Goal: Task Accomplishment & Management: Use online tool/utility

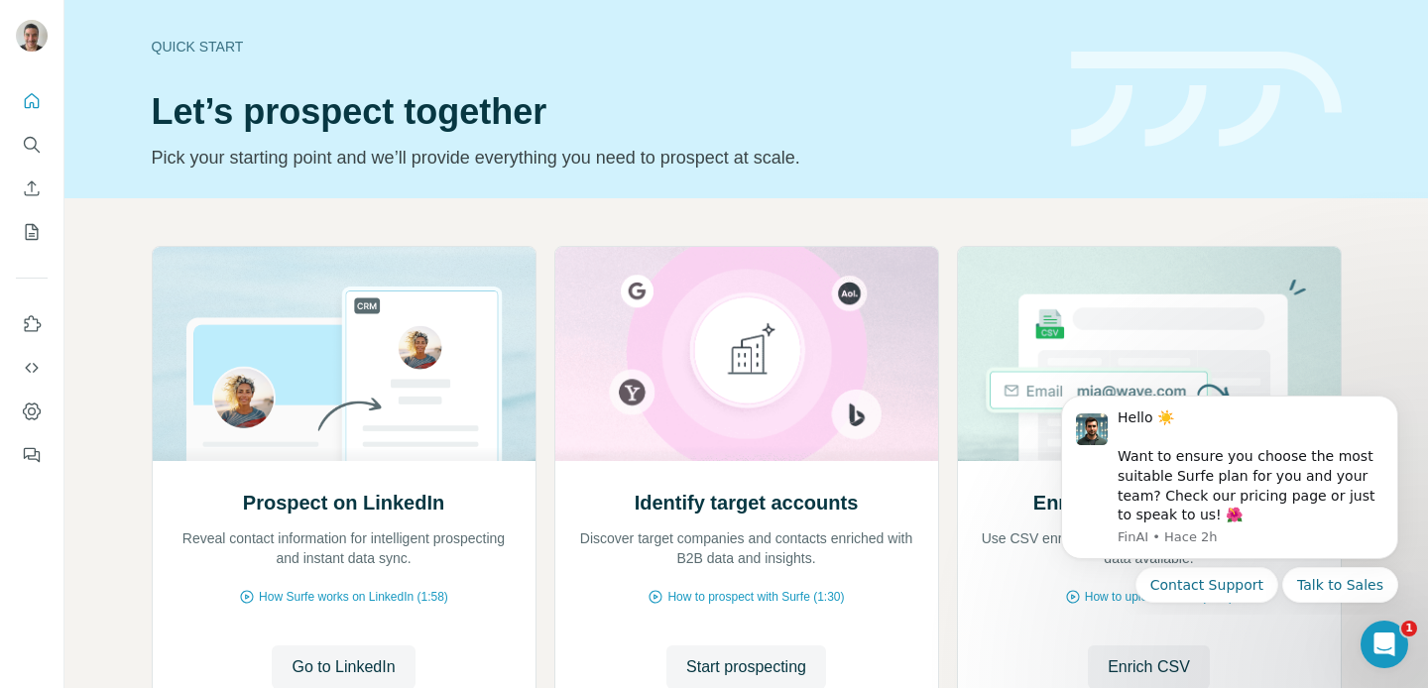
scroll to position [165, 0]
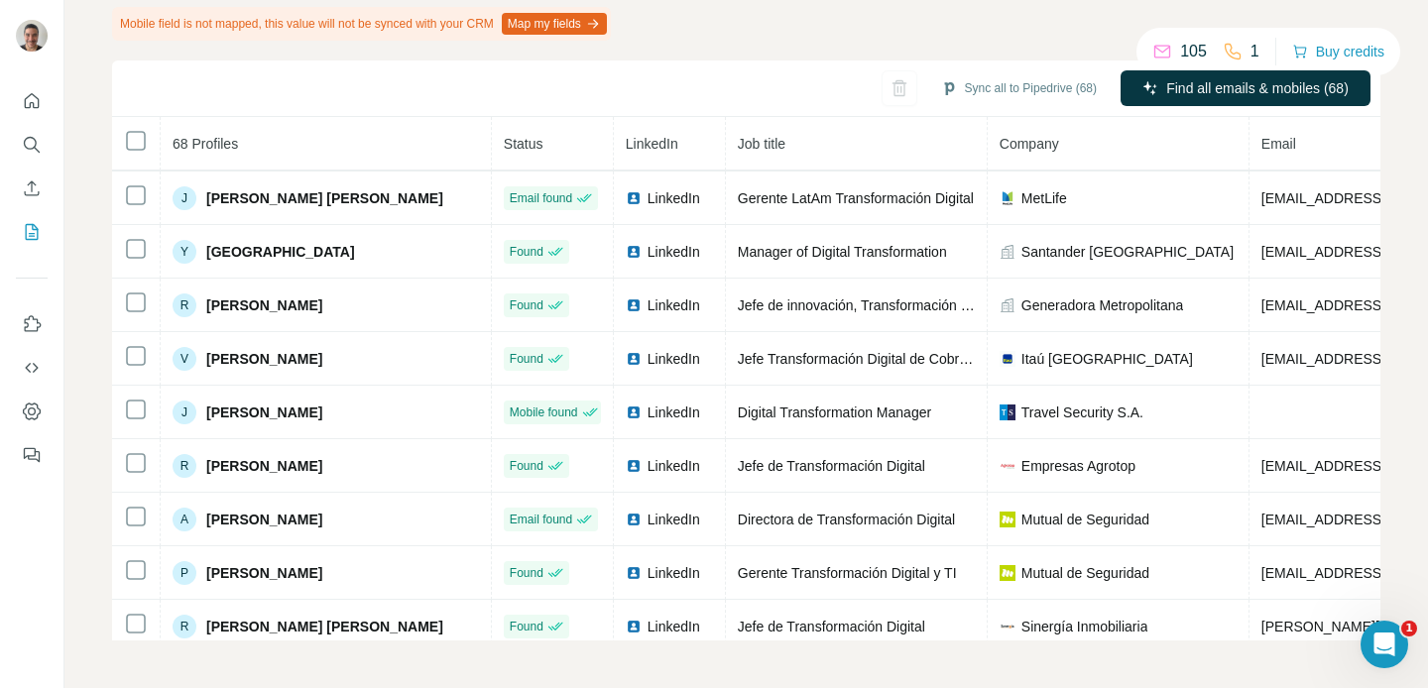
scroll to position [601, 0]
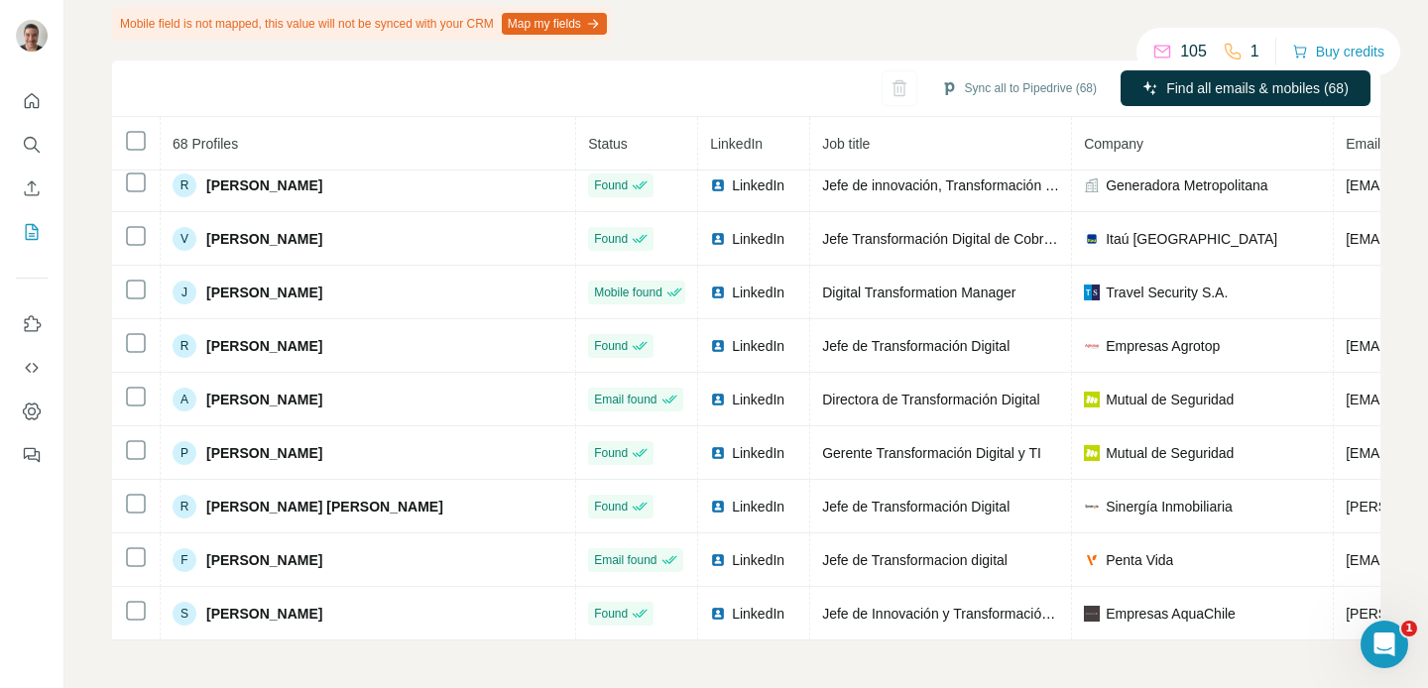
click at [982, 20] on div "Added from LinkedIn Enrichment is done Mobile field is not mapped, this value w…" at bounding box center [746, 297] width 1268 height 685
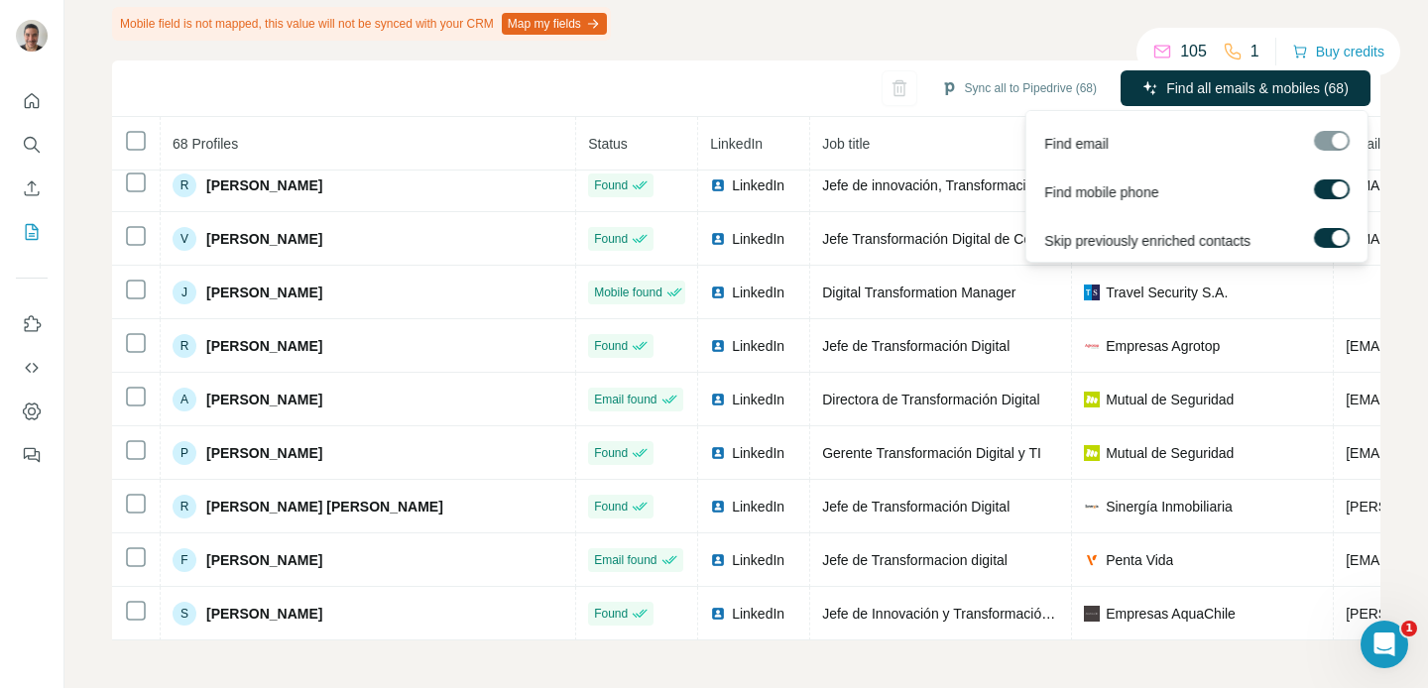
click at [1339, 192] on div at bounding box center [1340, 189] width 16 height 16
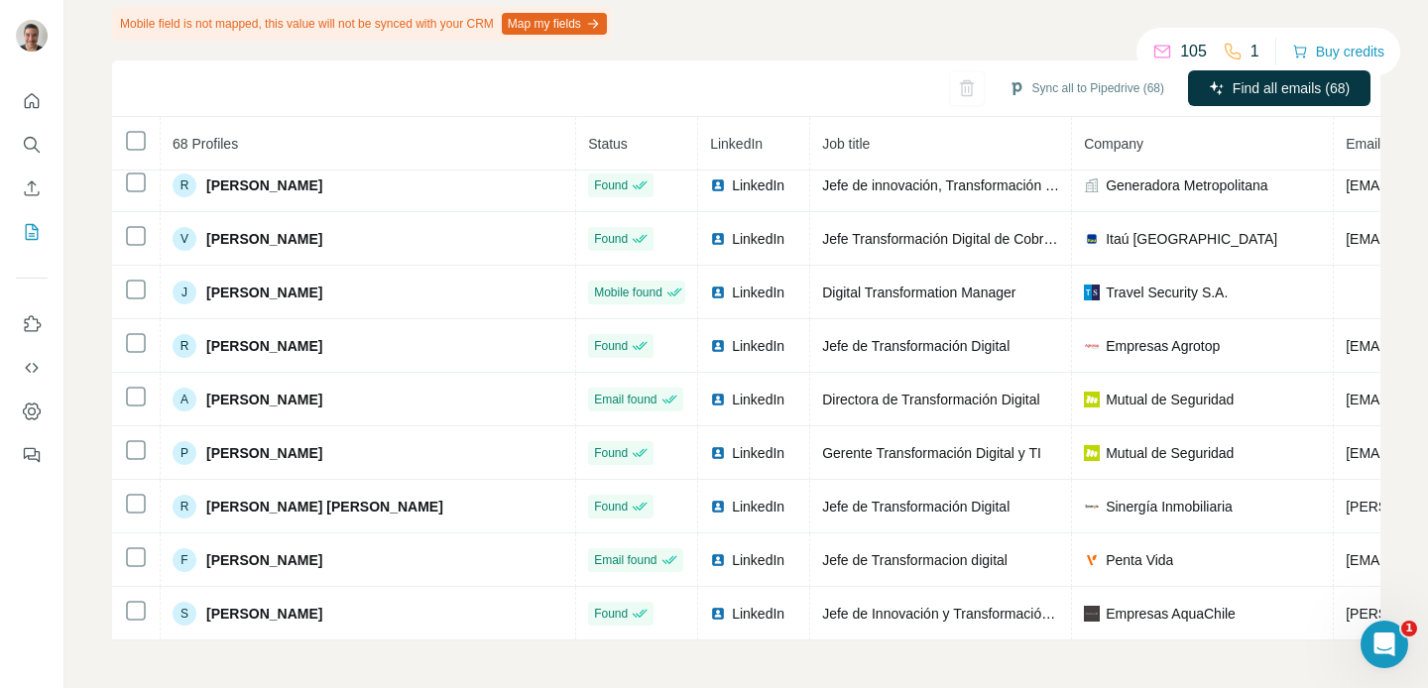
click at [875, 47] on div "Added from LinkedIn Enrichment is done Mobile field is not mapped, this value w…" at bounding box center [746, 297] width 1268 height 685
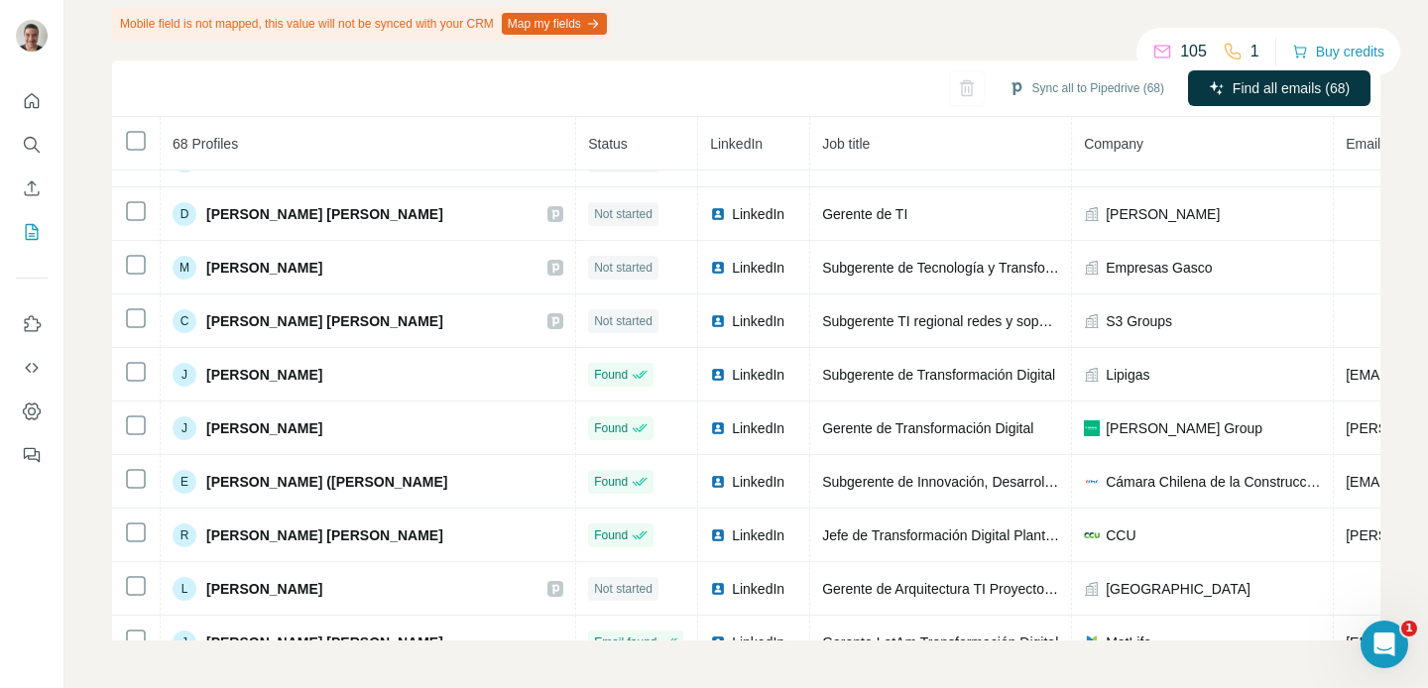
scroll to position [0, 0]
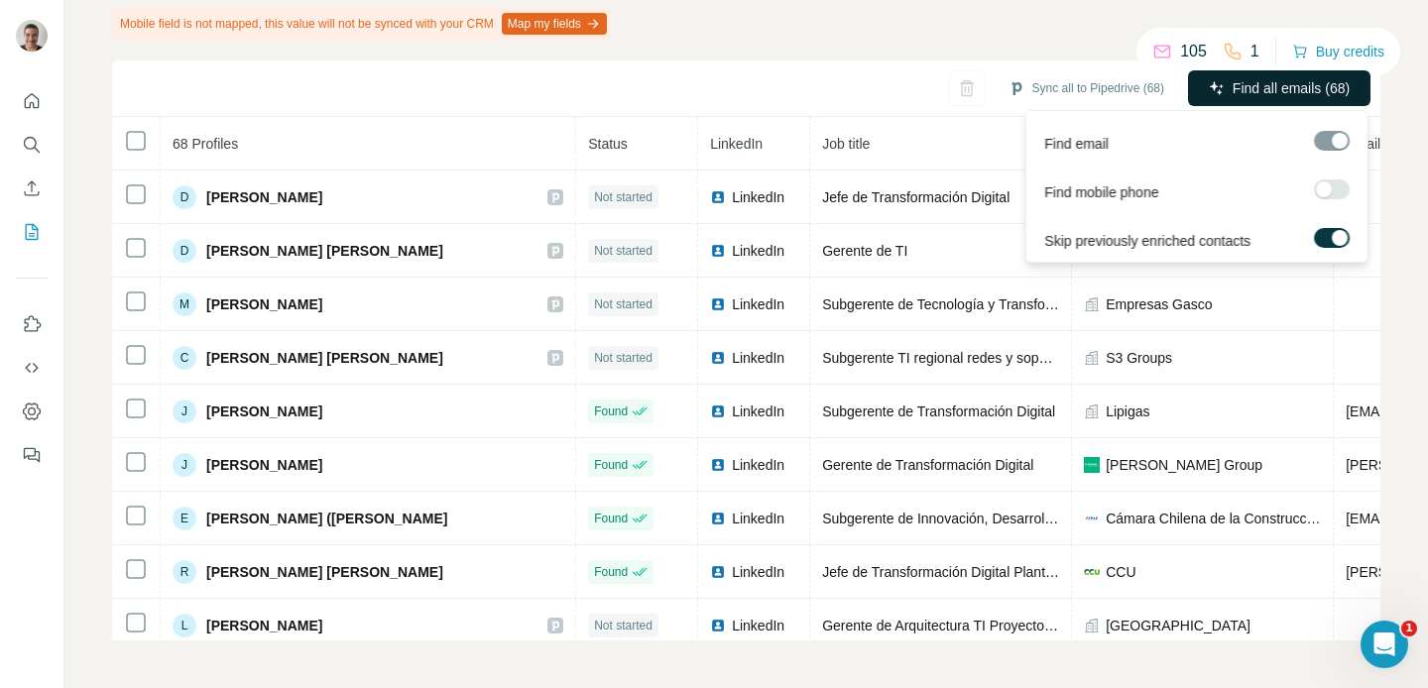
click at [1256, 92] on span "Find all emails (68)" at bounding box center [1291, 88] width 117 height 20
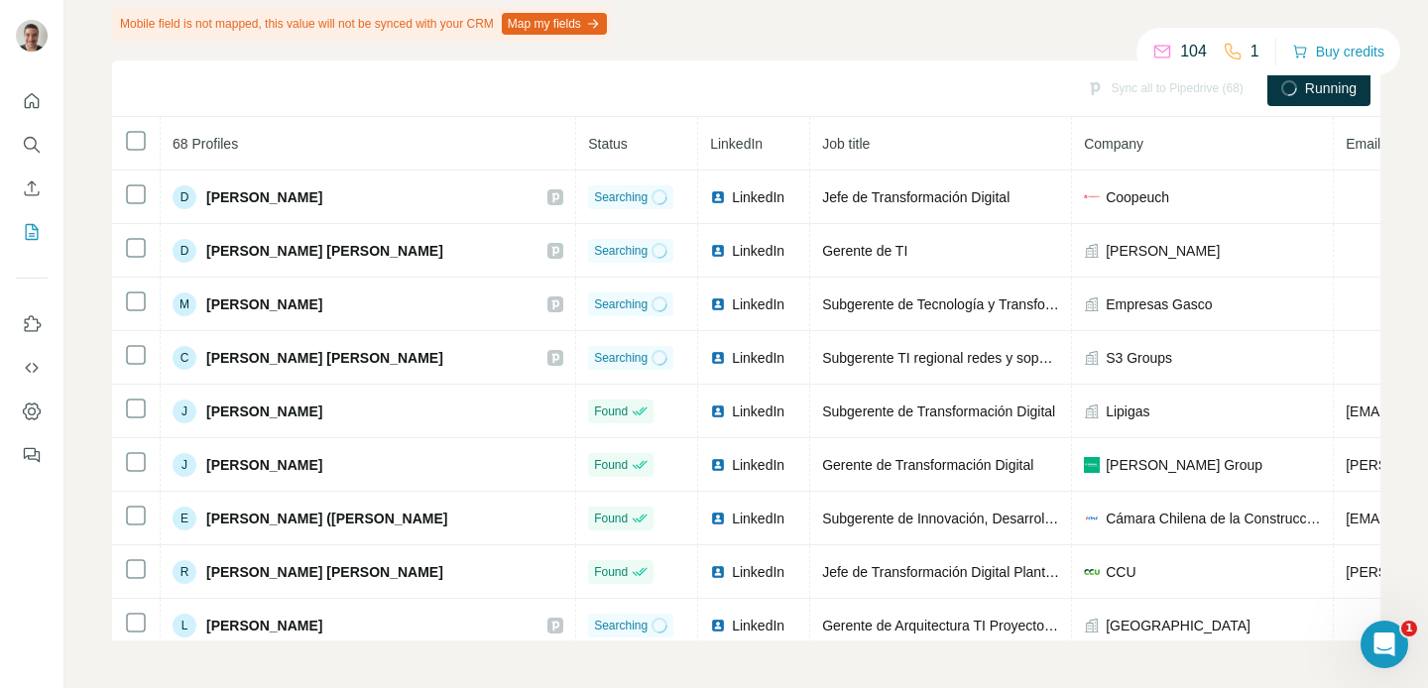
click at [916, 17] on div "Added from LinkedIn Enrichment is in progress: 0% Cancel Mobile field is not ma…" at bounding box center [746, 297] width 1268 height 685
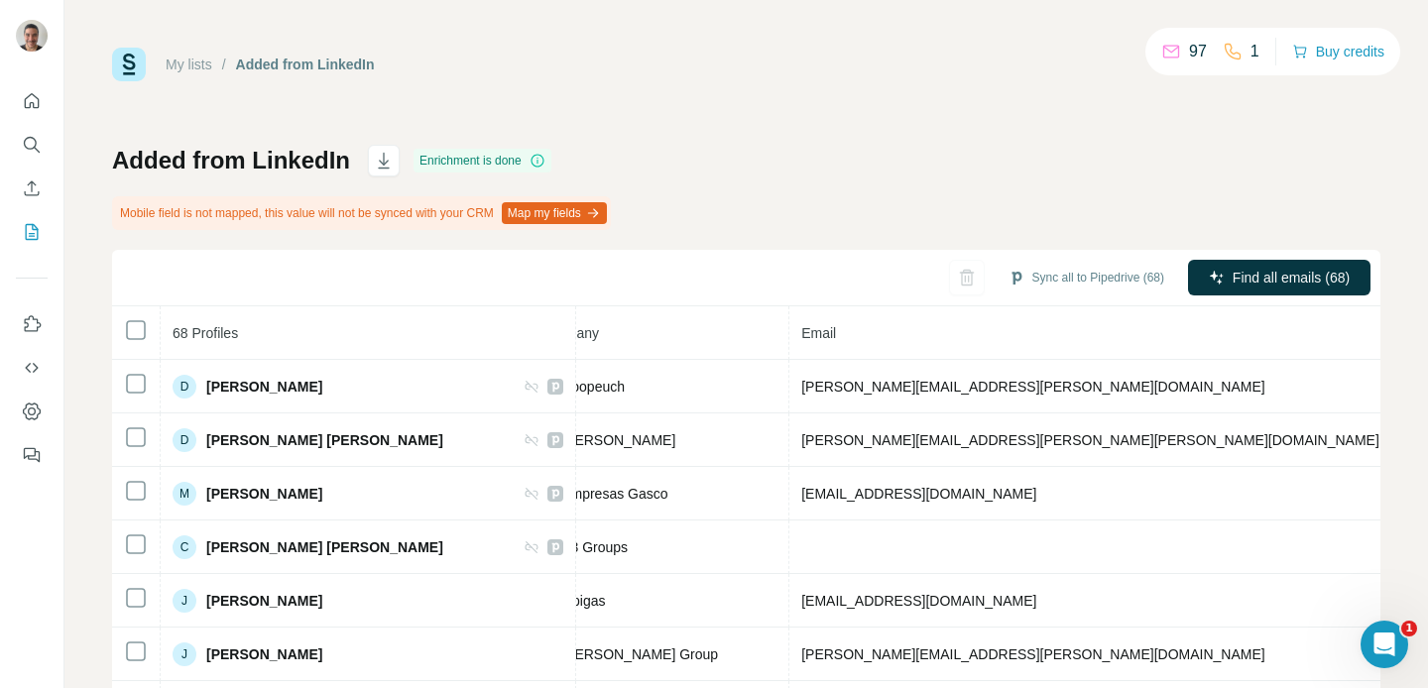
click at [909, 99] on div "My lists / Added from LinkedIn 97 1 Buy credits Added from LinkedIn Enrichment …" at bounding box center [746, 439] width 1268 height 782
click at [235, 226] on div "Mobile field is not mapped, this value will not be synced with your CRM Map my …" at bounding box center [361, 213] width 499 height 34
drag, startPoint x: 183, startPoint y: 215, endPoint x: 275, endPoint y: 214, distance: 91.2
click at [275, 214] on div "Mobile field is not mapped, this value will not be synced with your CRM Map my …" at bounding box center [361, 213] width 499 height 34
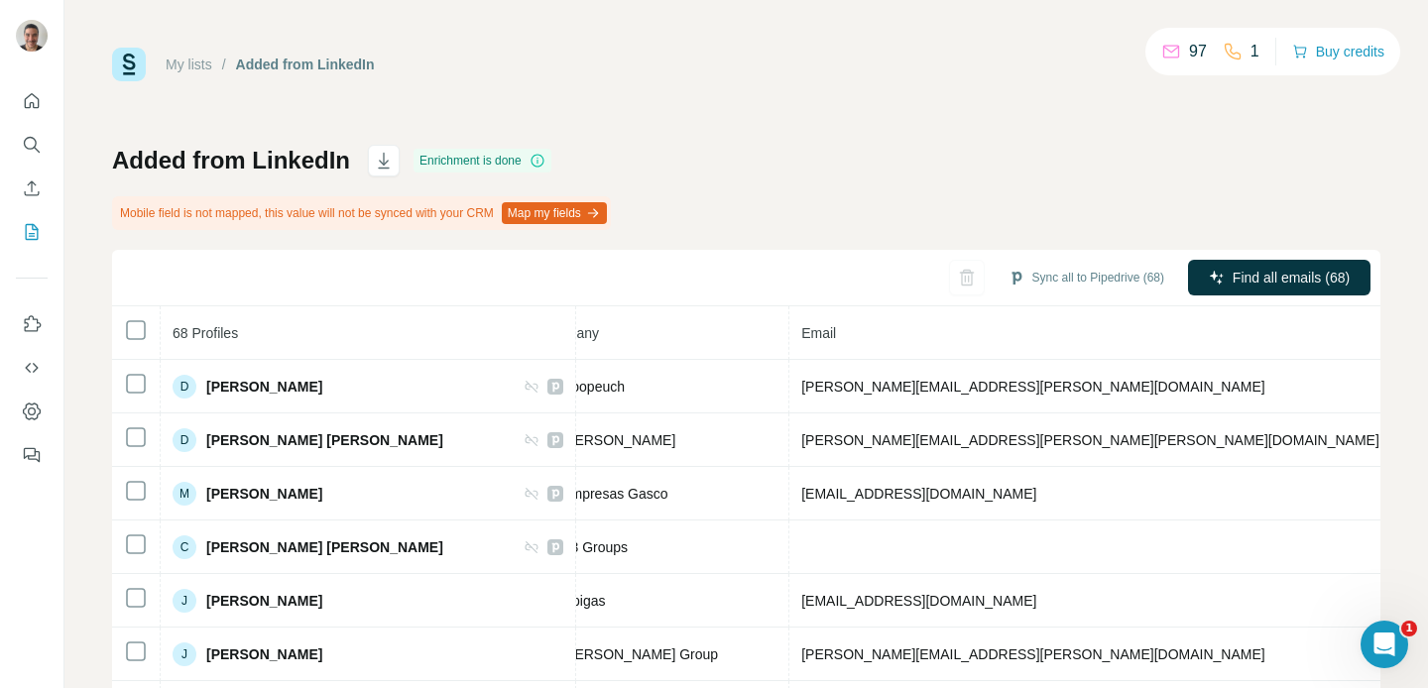
click at [1128, 63] on div "My lists / Added from LinkedIn 97 1 Buy credits" at bounding box center [746, 65] width 1268 height 34
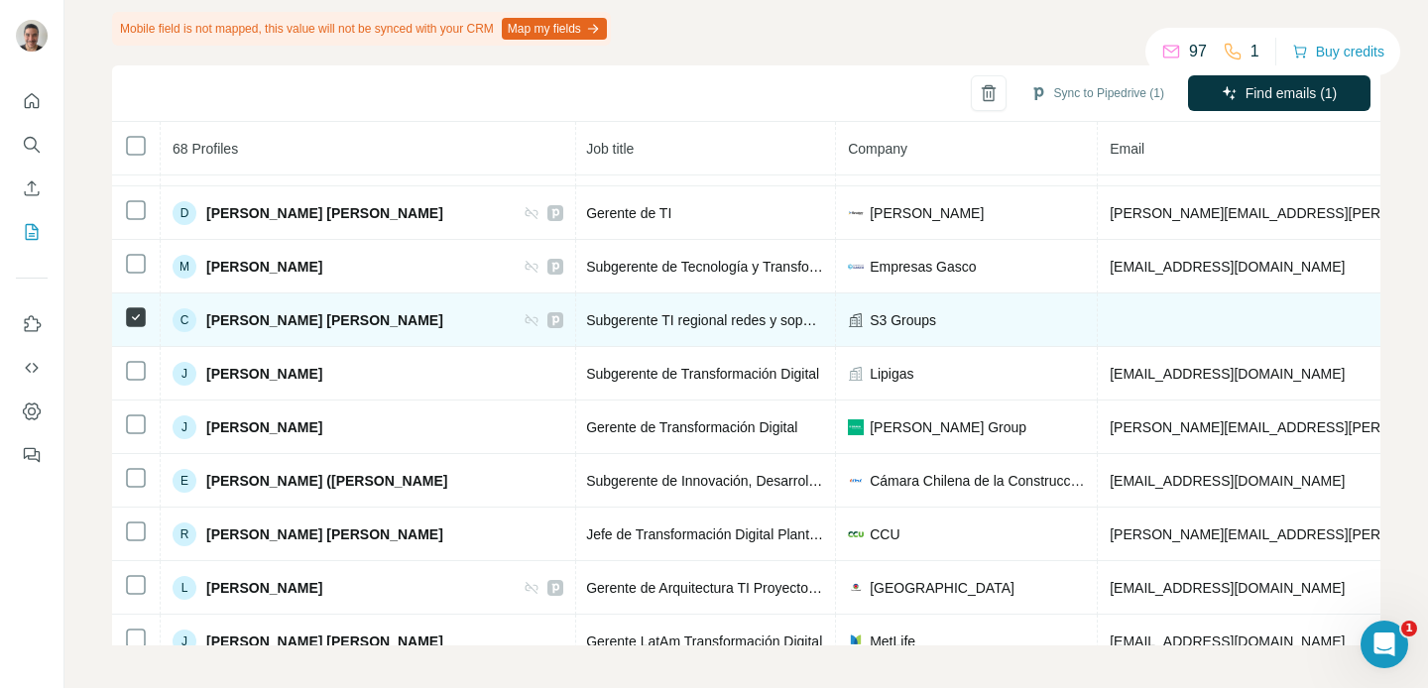
scroll to position [0, 236]
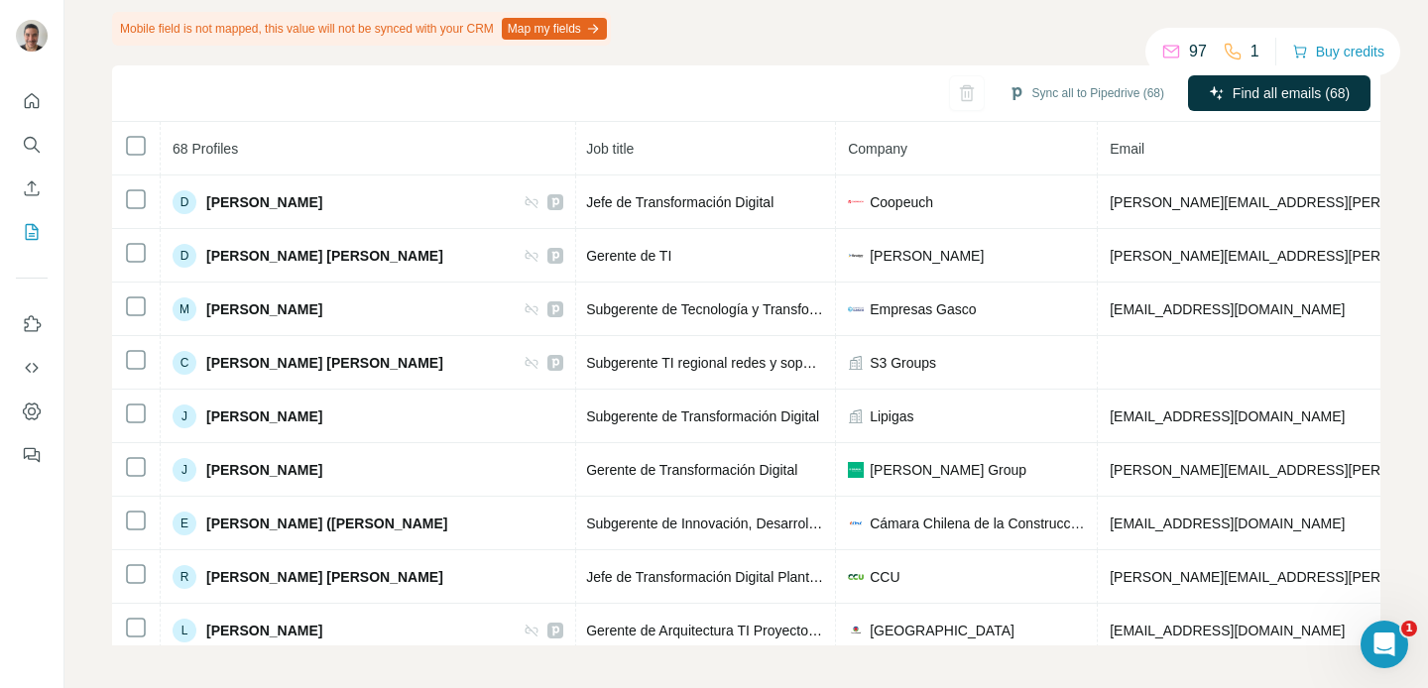
click at [1145, 139] on th "Email" at bounding box center [1399, 149] width 603 height 54
click at [1098, 137] on th "Email" at bounding box center [1399, 149] width 603 height 54
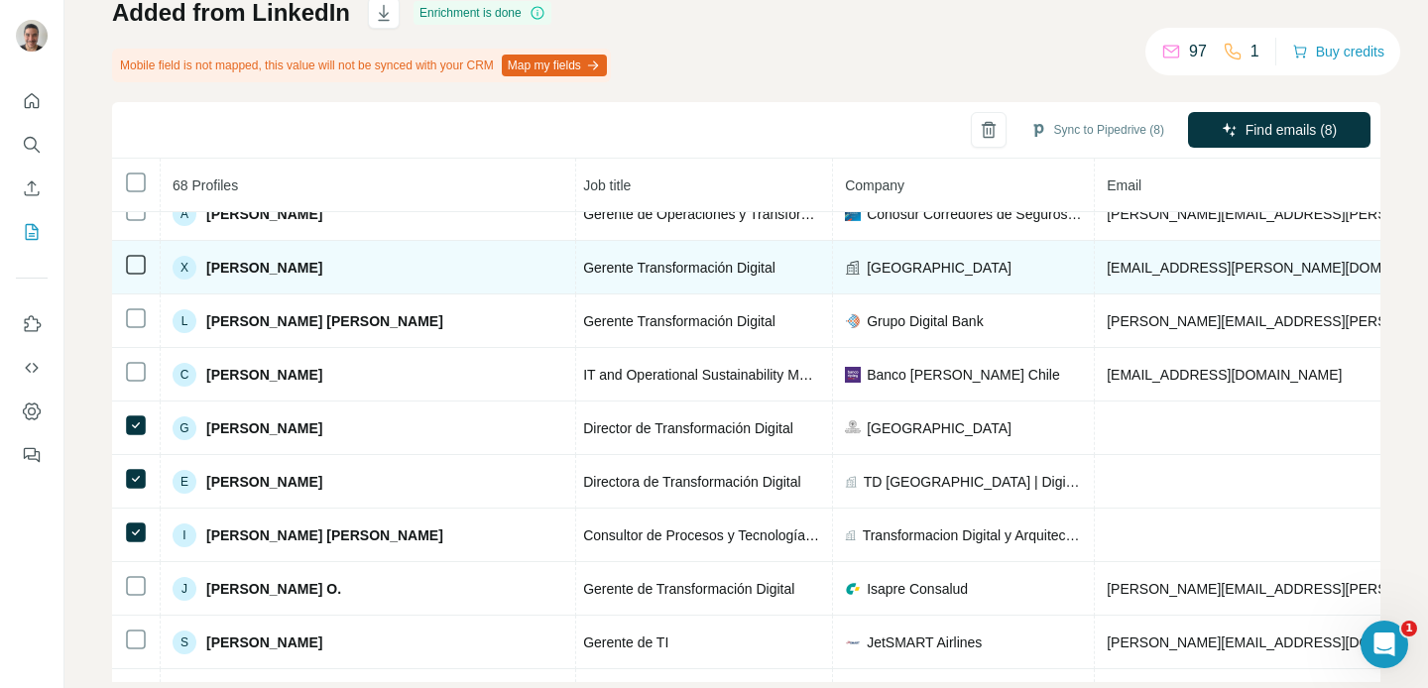
scroll to position [1997, 239]
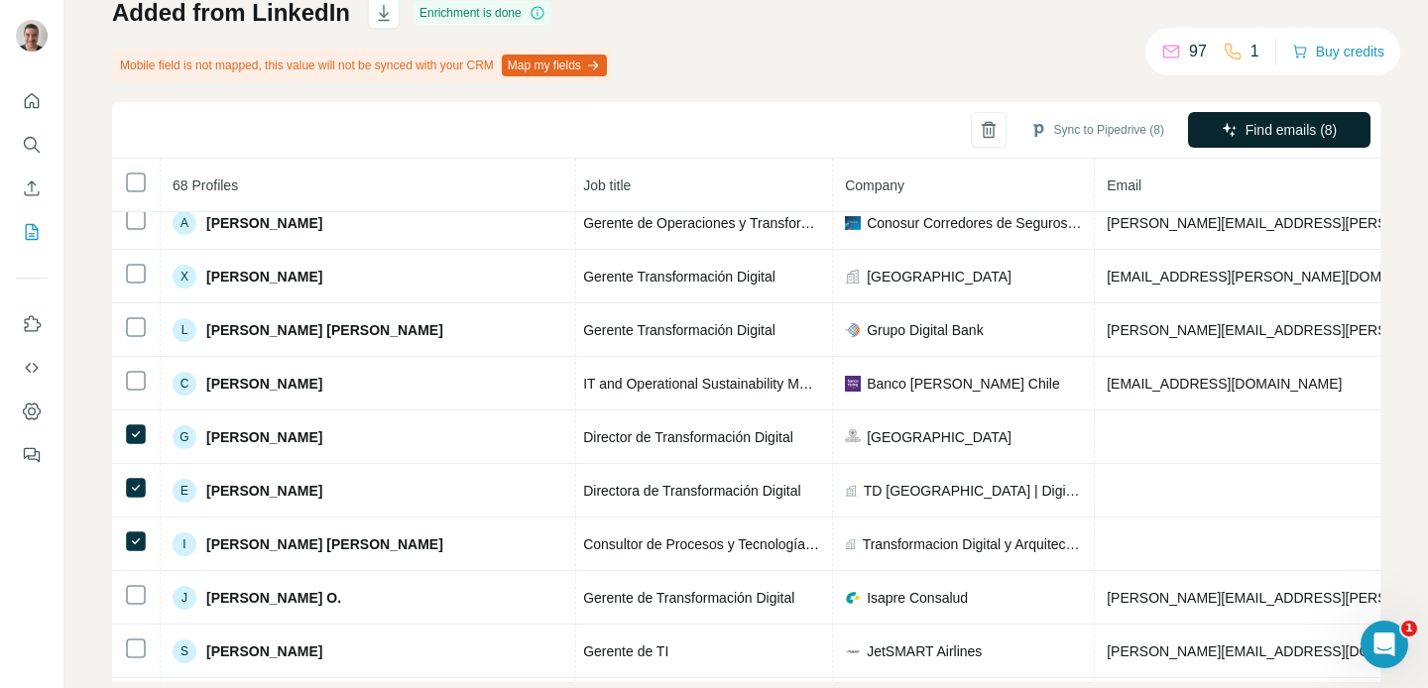
click at [1087, 56] on div "Added from LinkedIn Enrichment is done Mobile field is not mapped, this value w…" at bounding box center [746, 339] width 1268 height 685
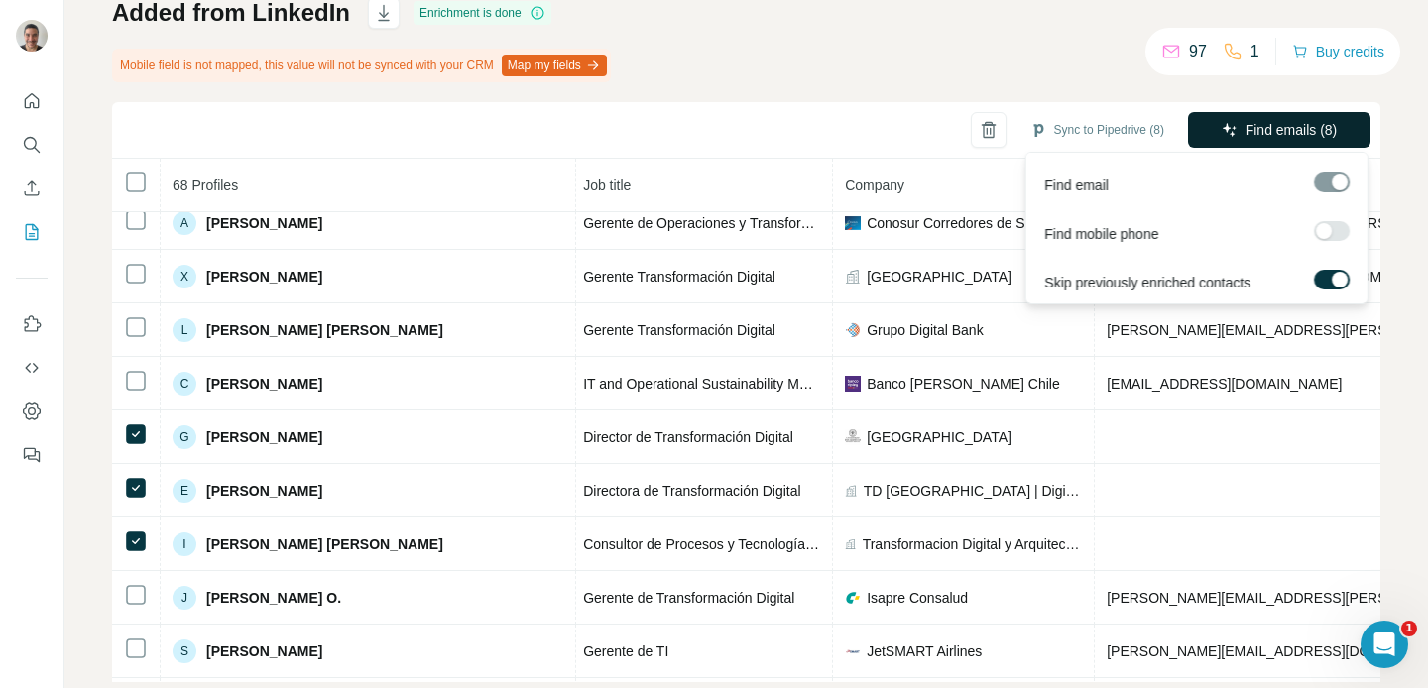
click at [1269, 128] on span "Find emails (8)" at bounding box center [1292, 130] width 92 height 20
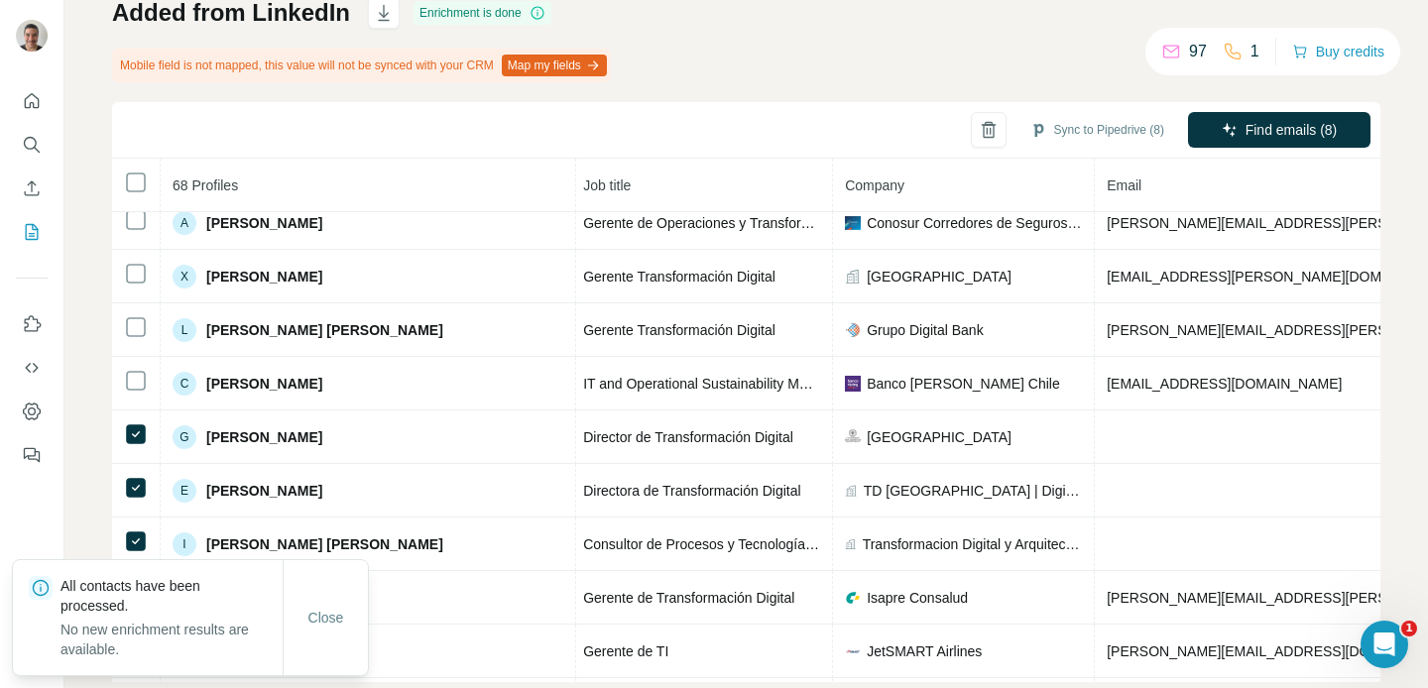
click at [86, 426] on div "My lists / Added from LinkedIn 97 1 Buy credits Added from LinkedIn Enrichment …" at bounding box center [746, 344] width 1364 height 688
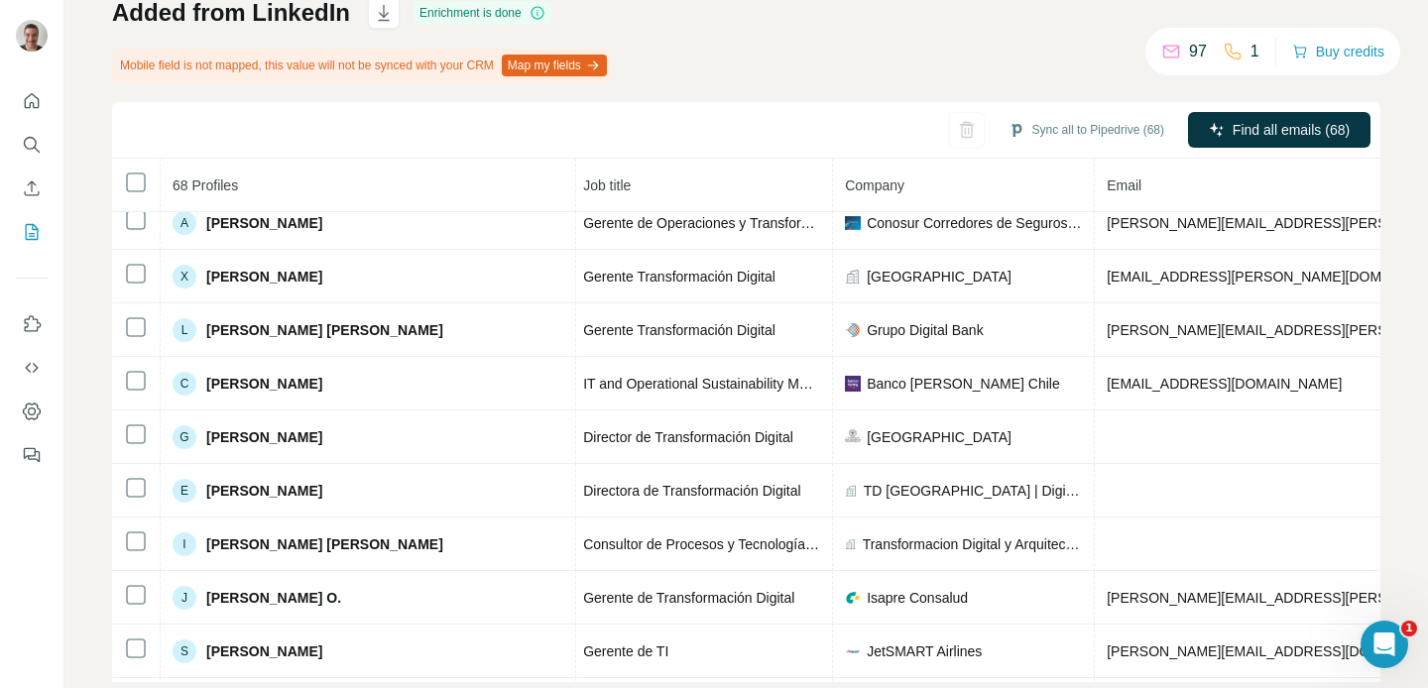
scroll to position [0, 0]
